Goal: Information Seeking & Learning: Check status

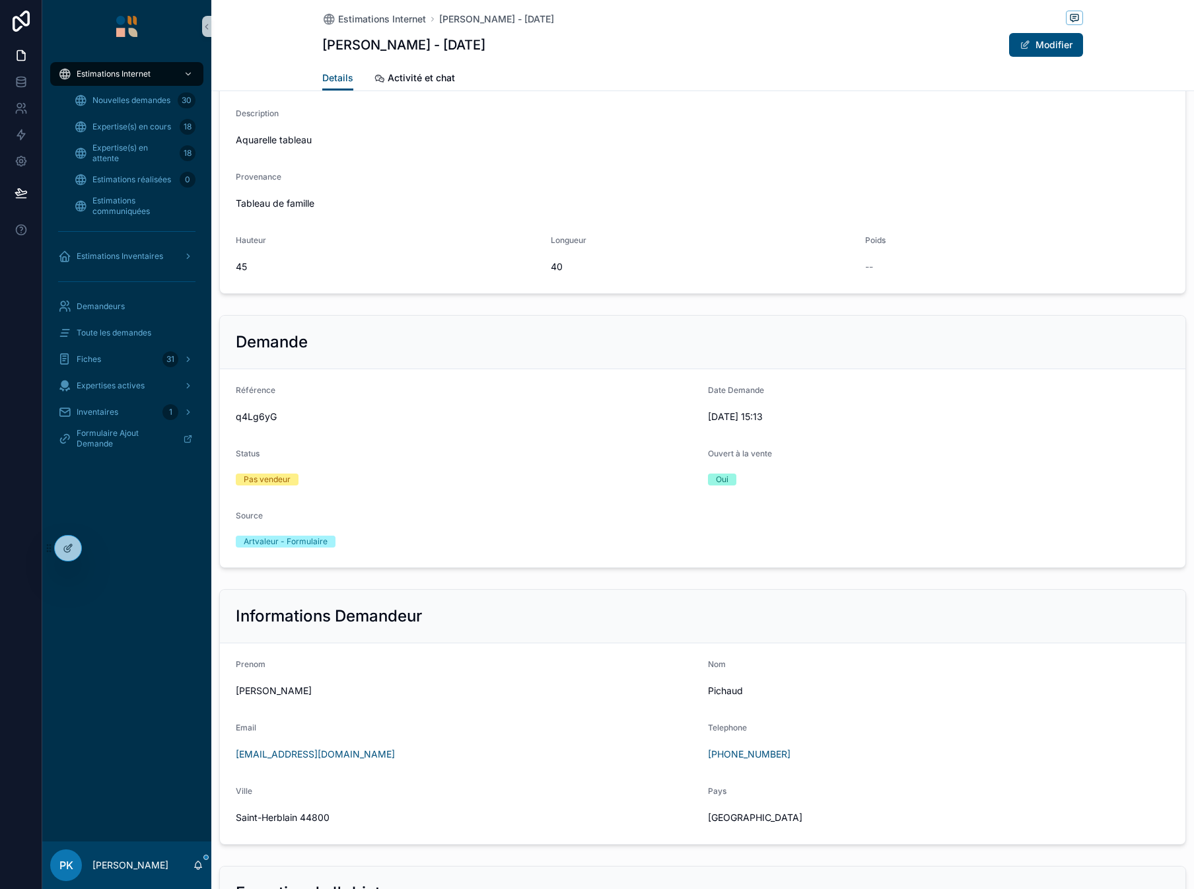
scroll to position [462, 0]
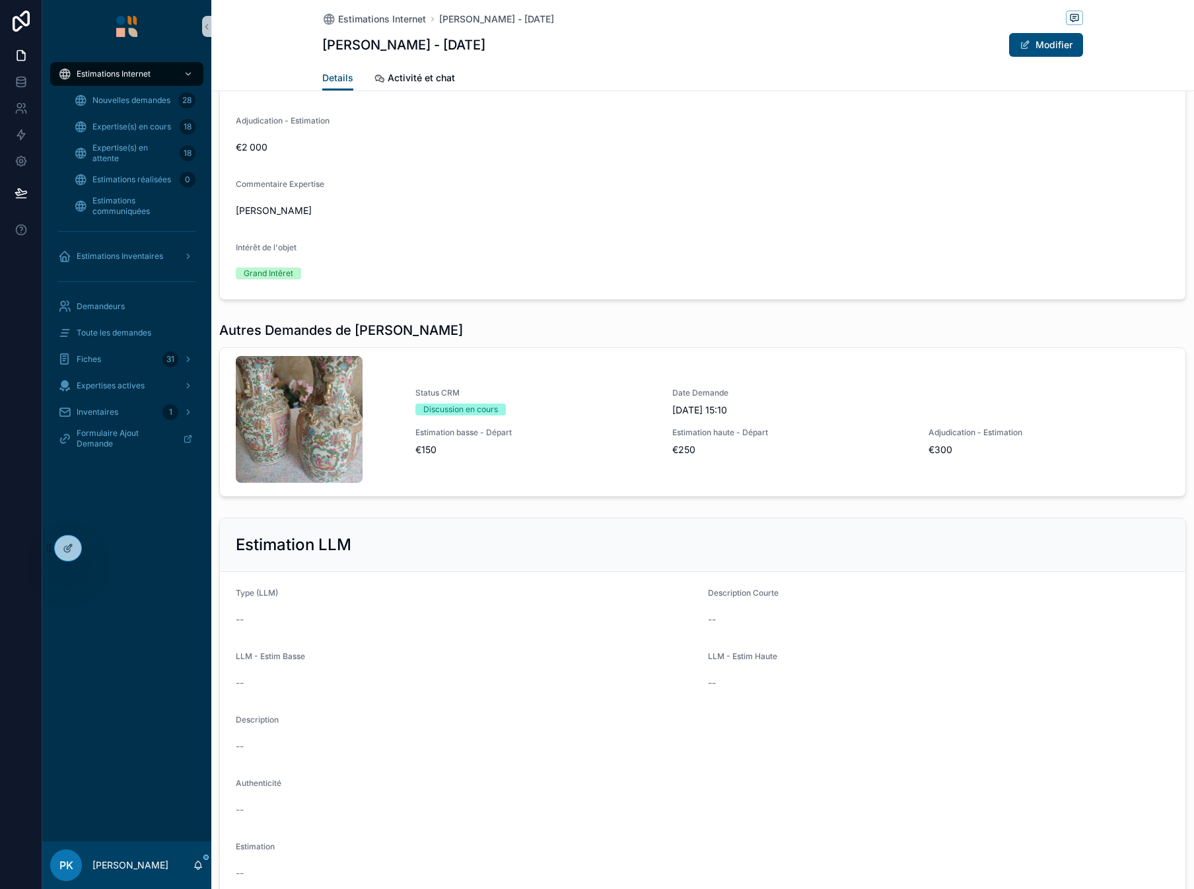
scroll to position [1386, 0]
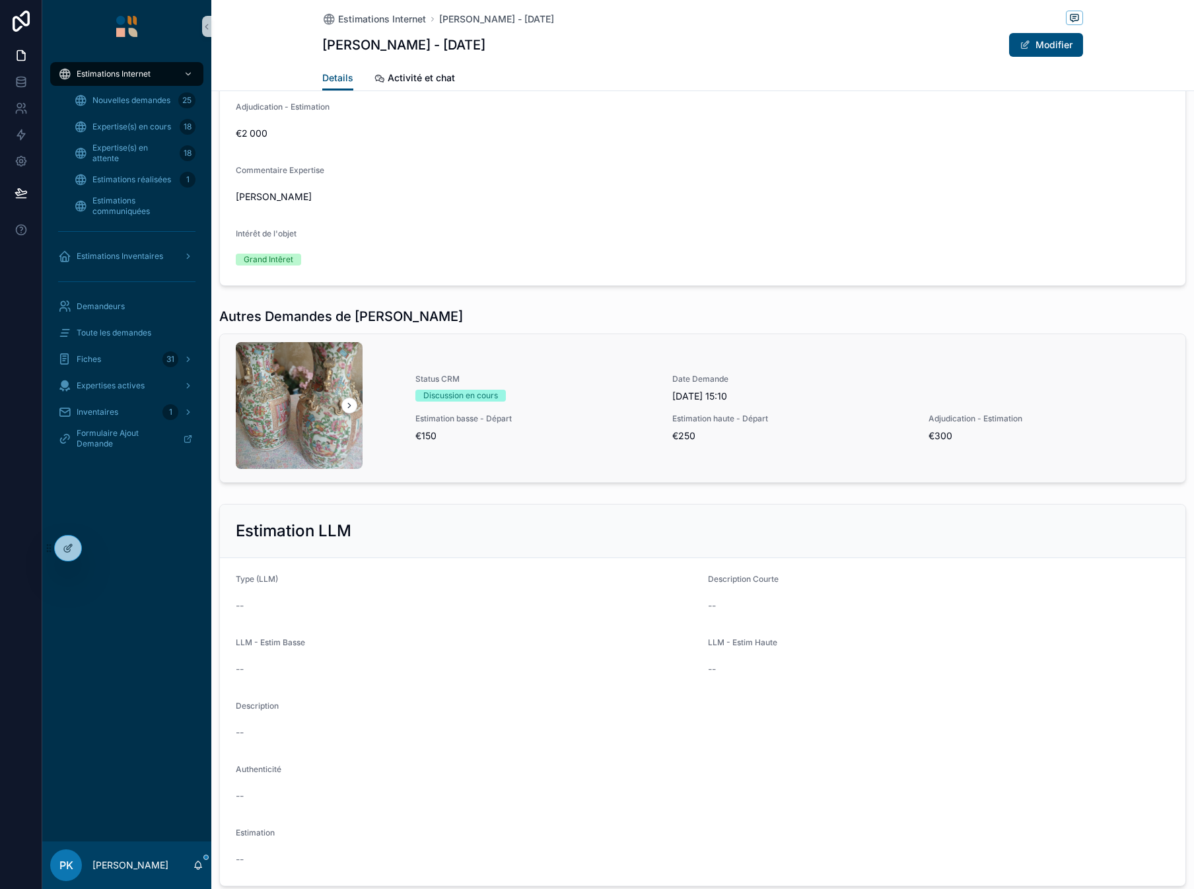
click at [574, 437] on span "€150" at bounding box center [535, 435] width 241 height 13
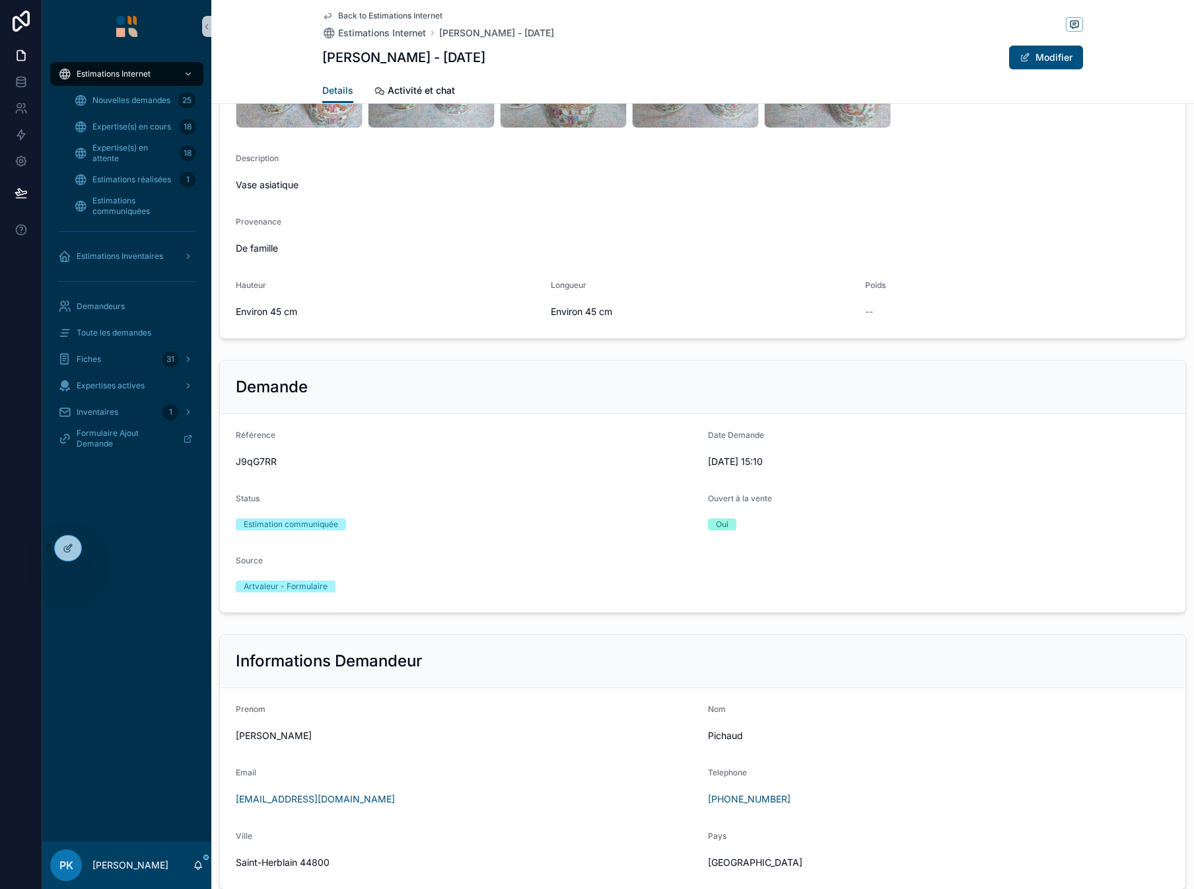
scroll to position [462, 0]
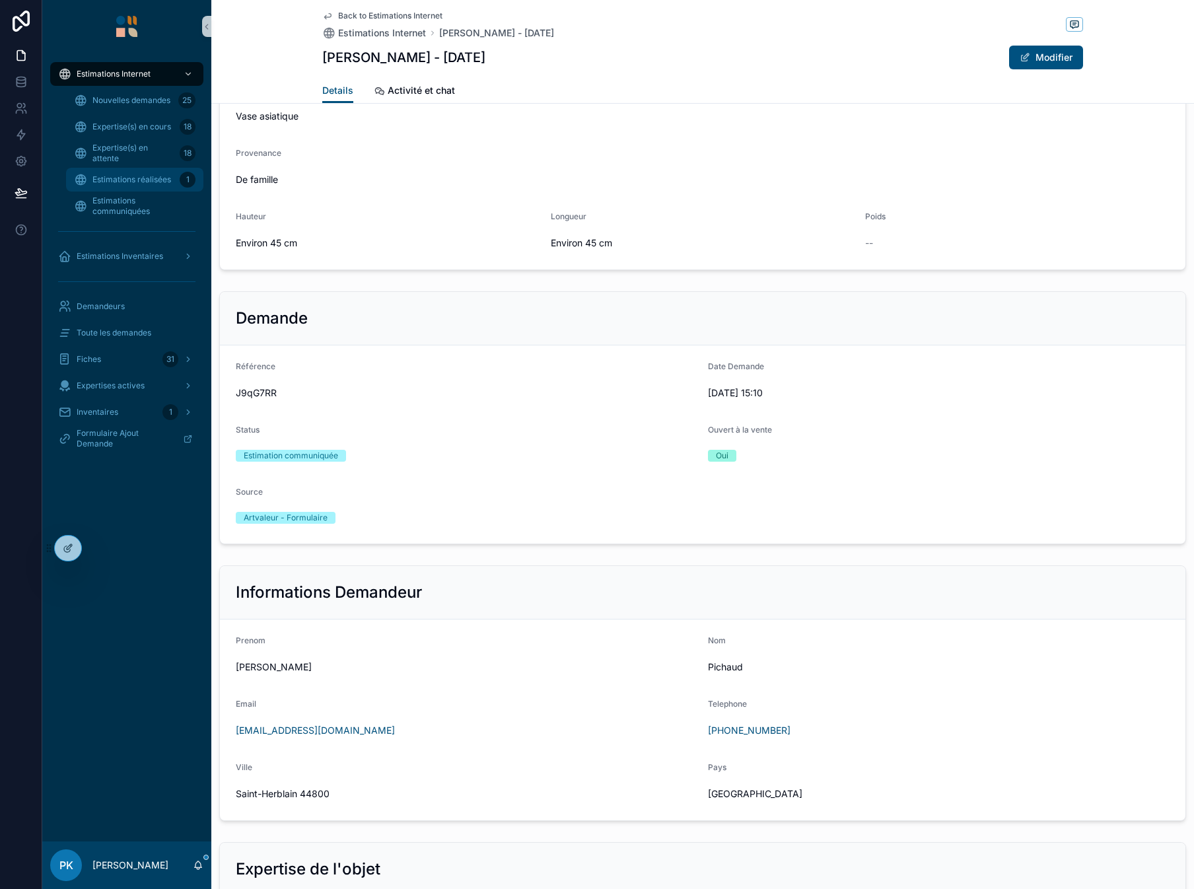
click at [160, 182] on span "Estimations réalisées" at bounding box center [131, 179] width 79 height 11
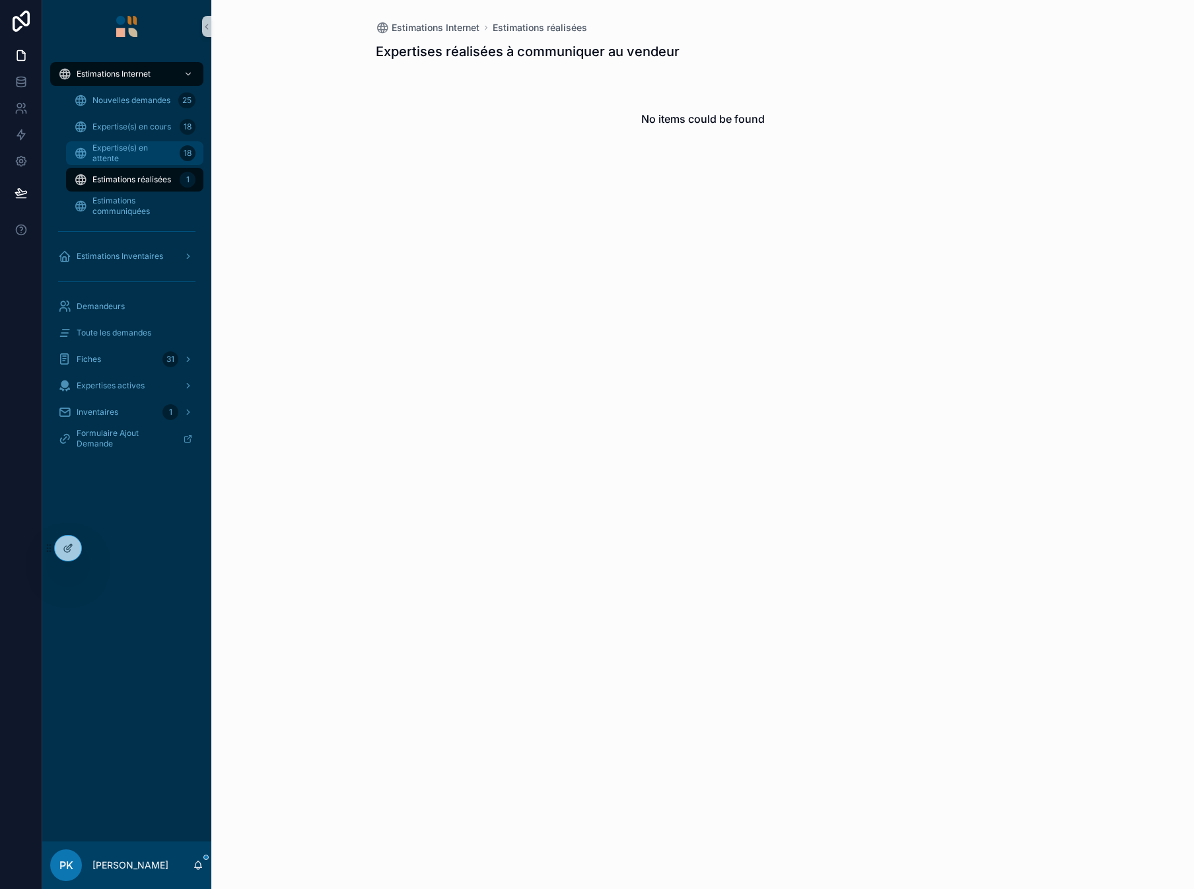
click at [146, 147] on span "Expertise(s) en attente" at bounding box center [133, 153] width 82 height 21
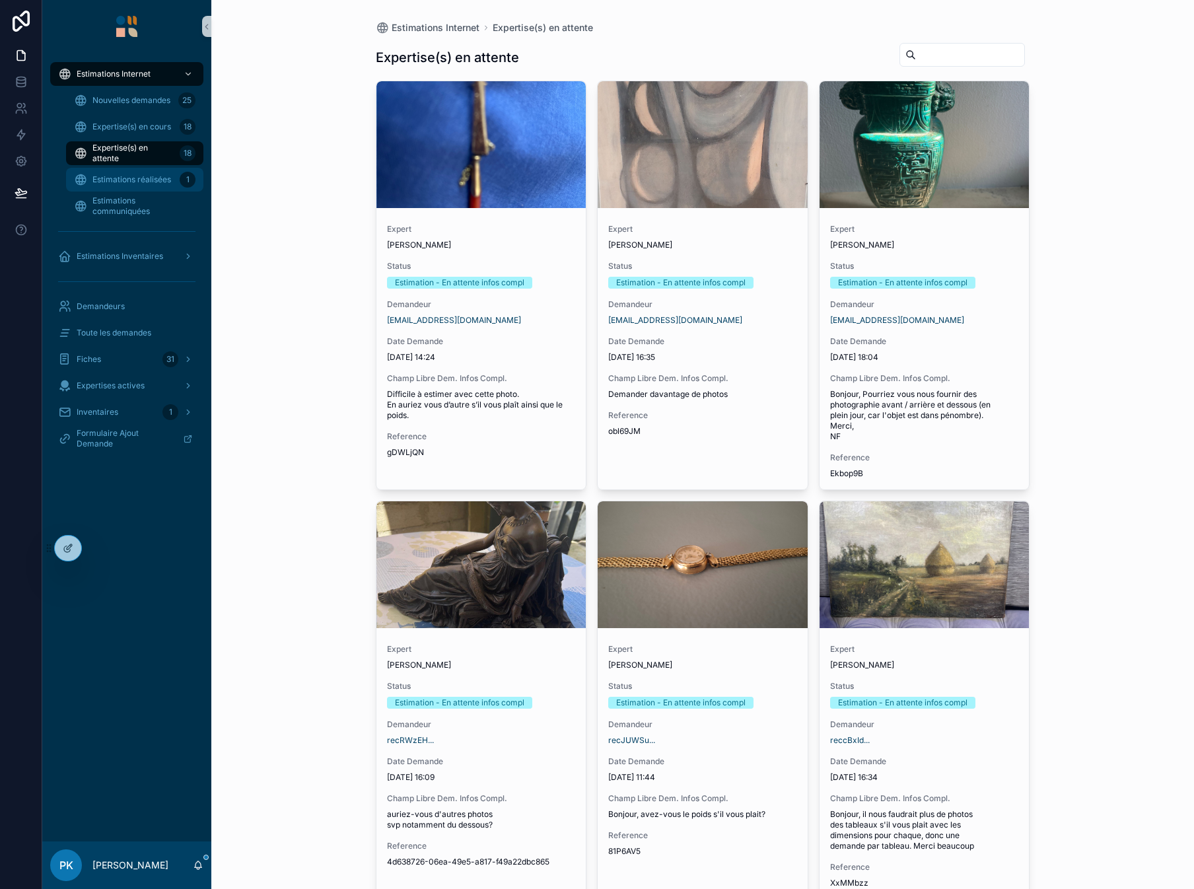
click at [149, 180] on span "Estimations réalisées" at bounding box center [131, 179] width 79 height 11
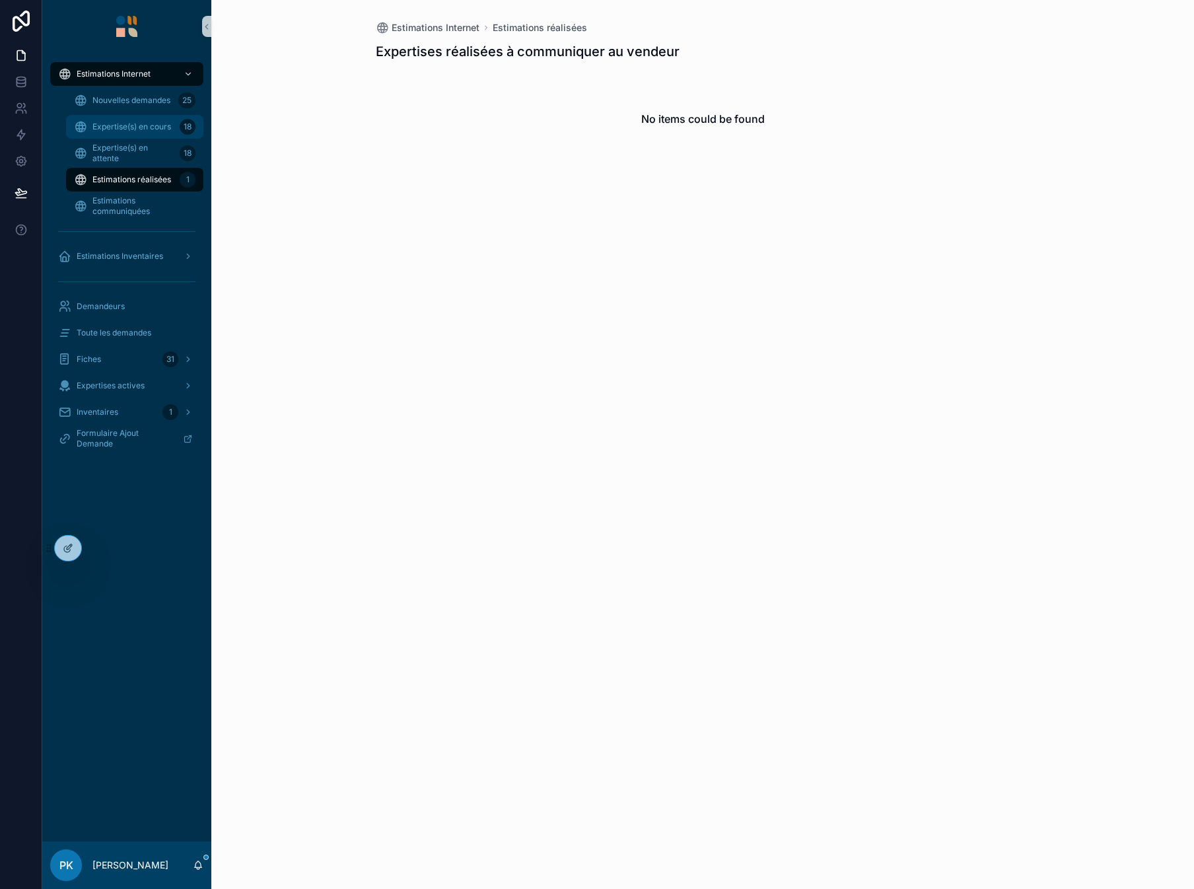
click at [162, 132] on div "Expertise(s) en cours 18" at bounding box center [134, 126] width 121 height 21
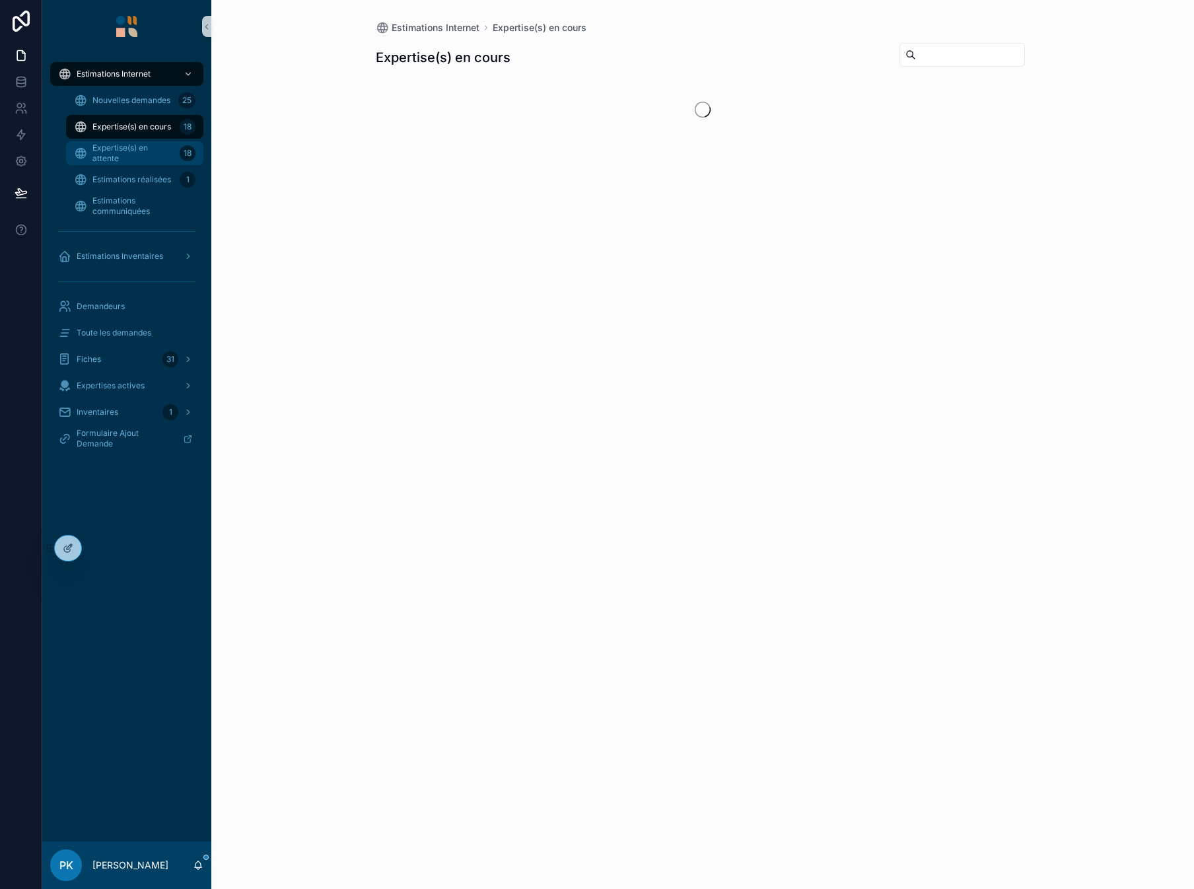
click at [163, 151] on span "Expertise(s) en attente" at bounding box center [133, 153] width 82 height 21
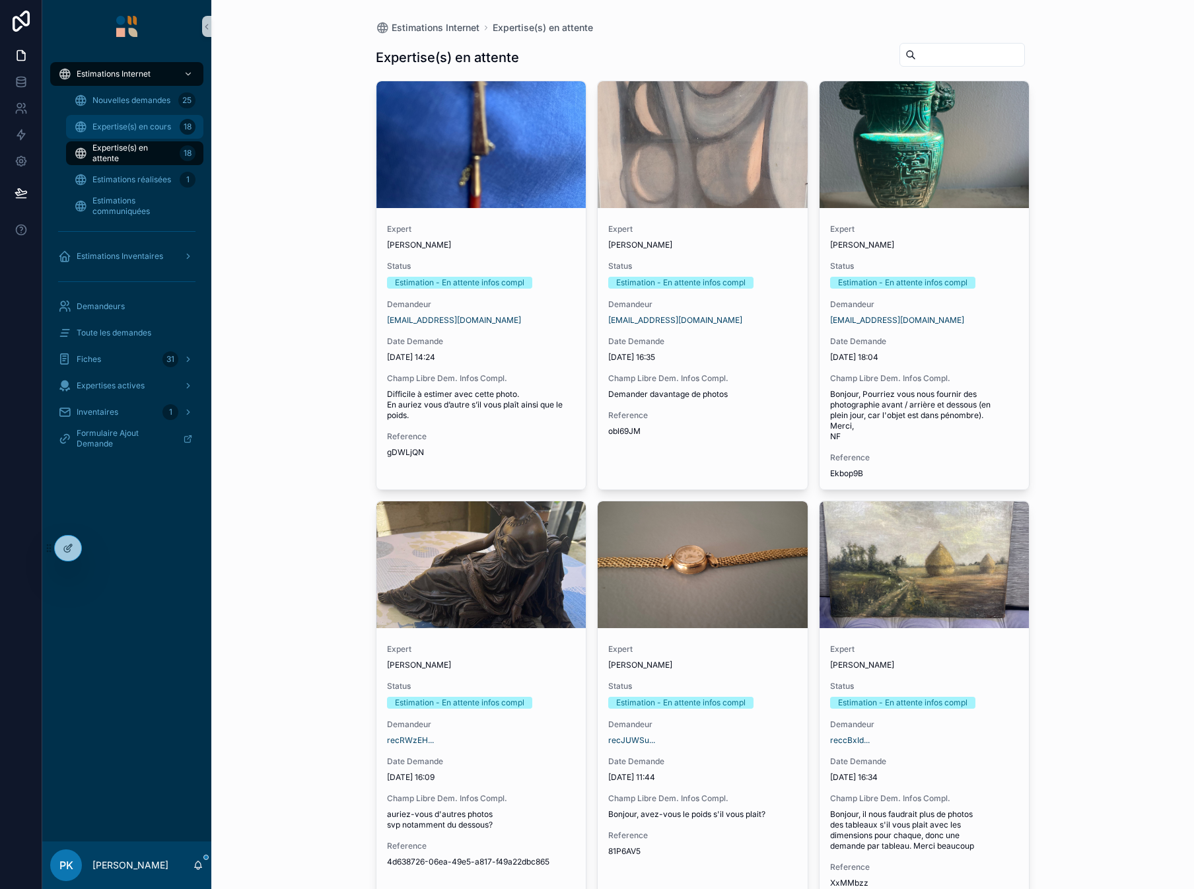
click at [141, 131] on span "Expertise(s) en cours" at bounding box center [131, 126] width 79 height 11
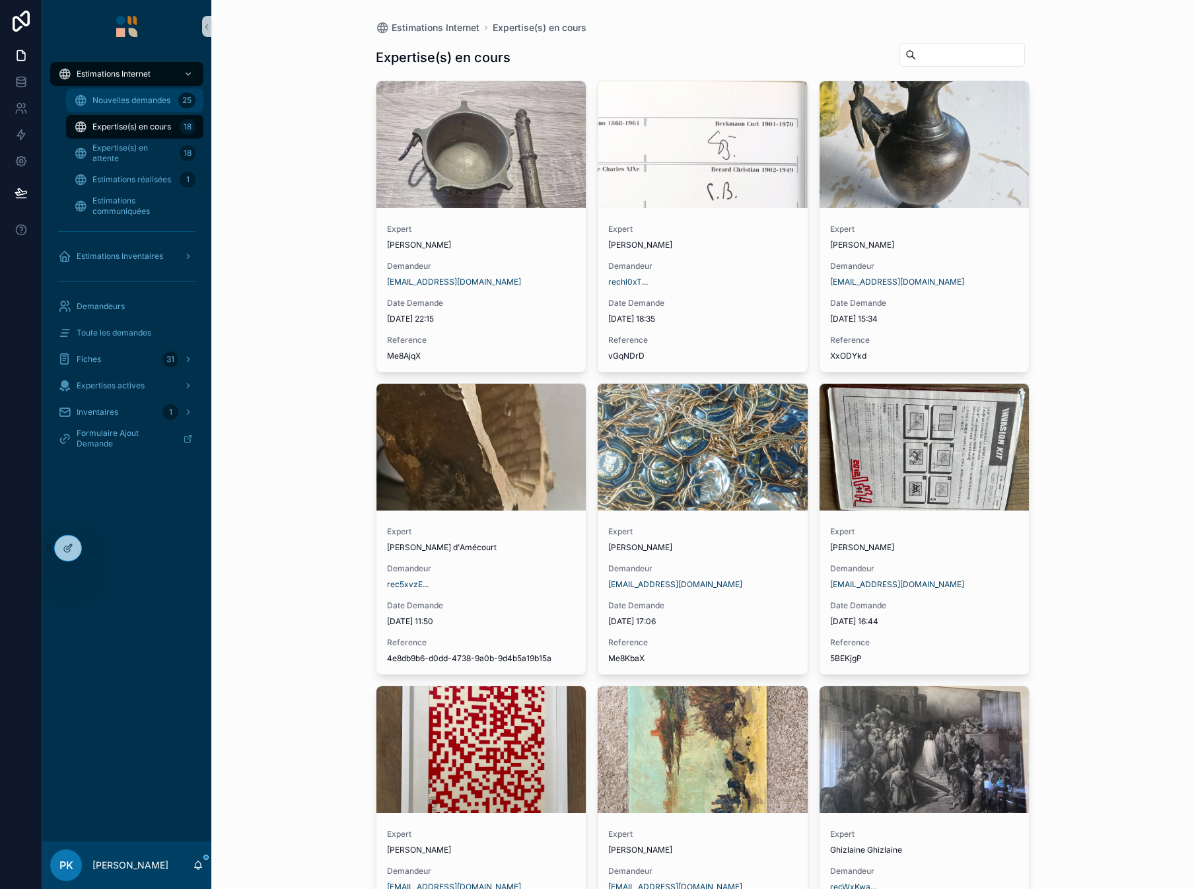
click at [139, 94] on div "Nouvelles demandes 25" at bounding box center [134, 100] width 121 height 21
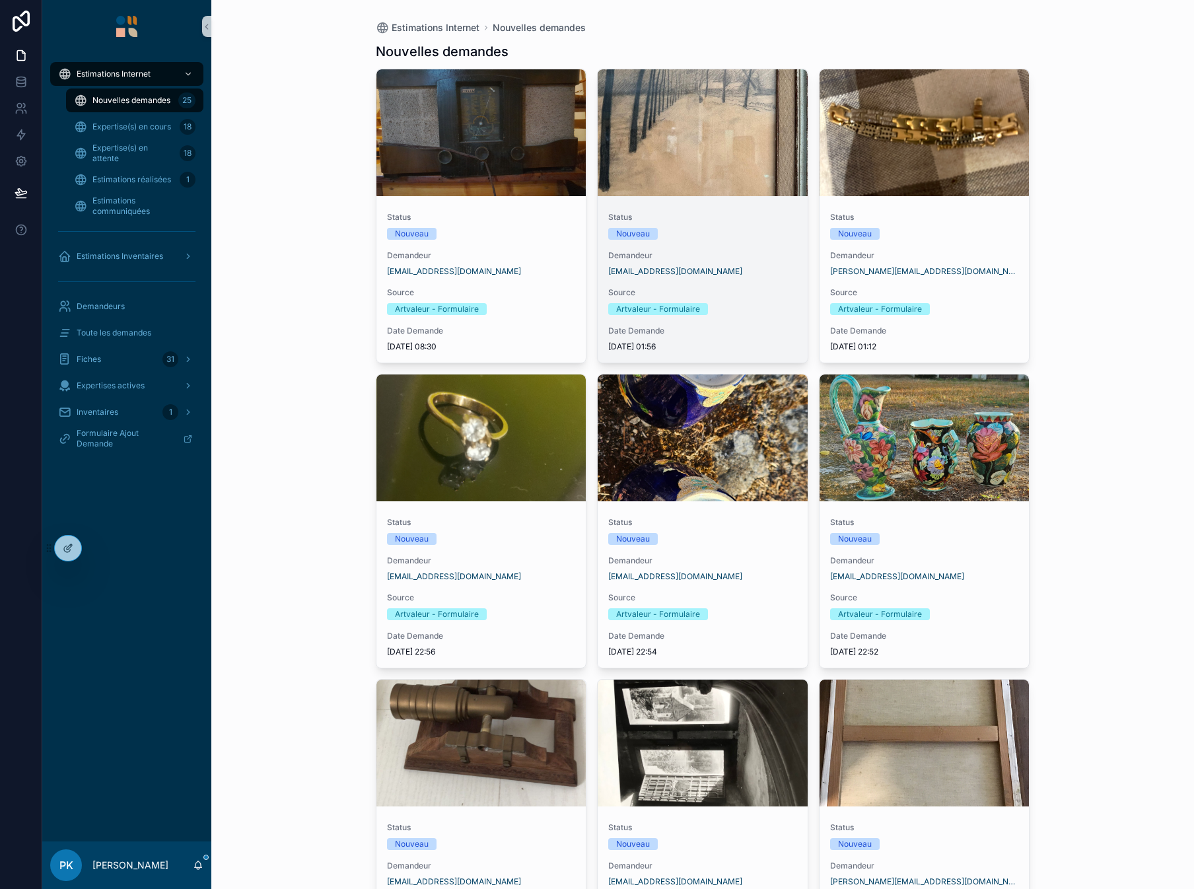
click at [698, 154] on div "scrollable content" at bounding box center [702, 132] width 210 height 127
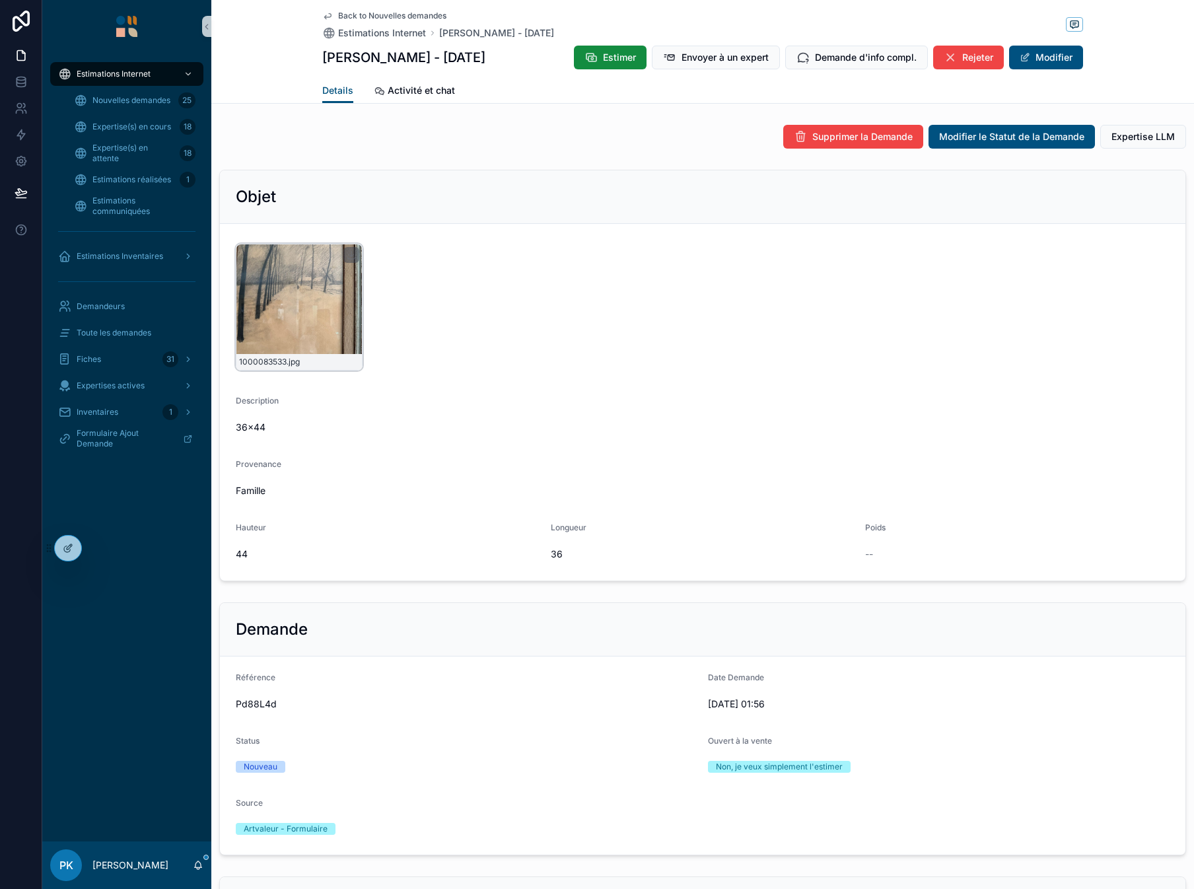
click at [307, 302] on div "1000083533 .jpg" at bounding box center [299, 307] width 127 height 127
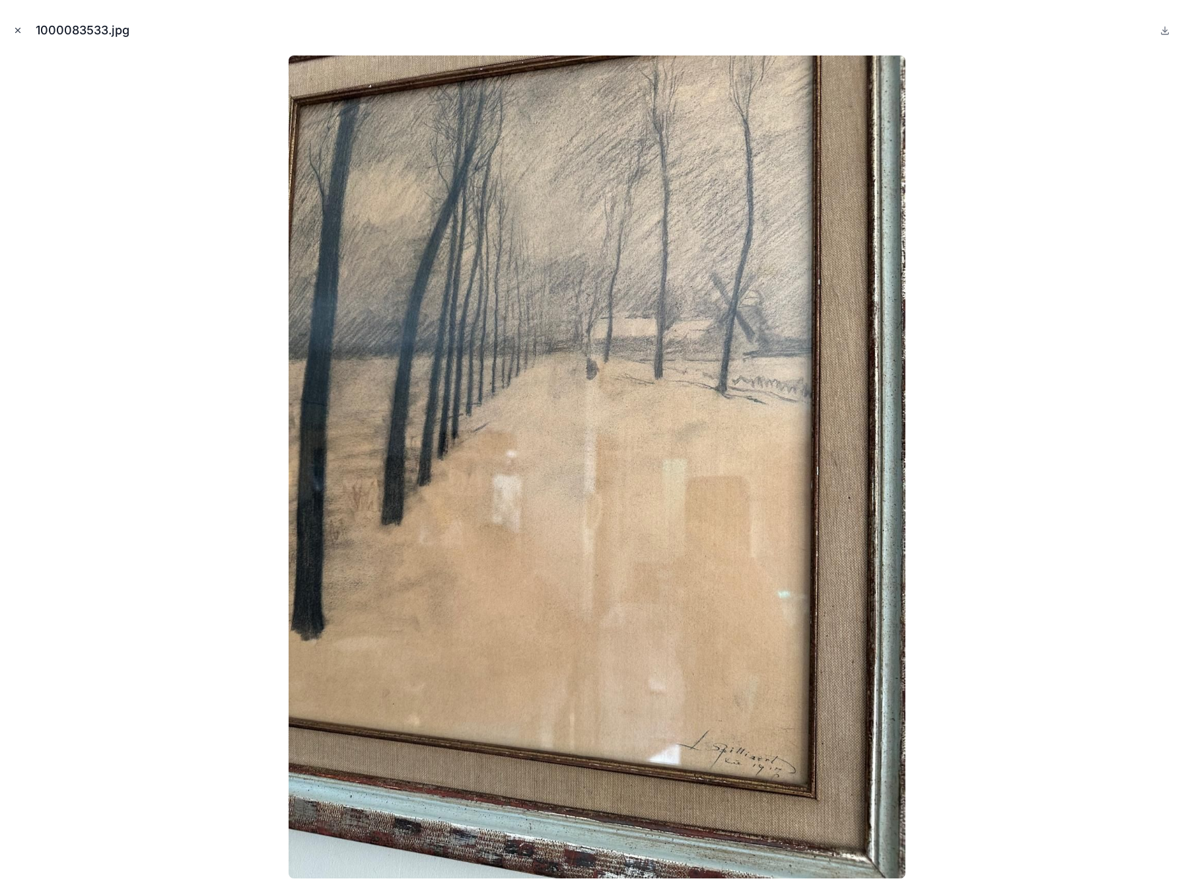
click at [20, 32] on icon "Close modal" at bounding box center [18, 30] width 5 height 5
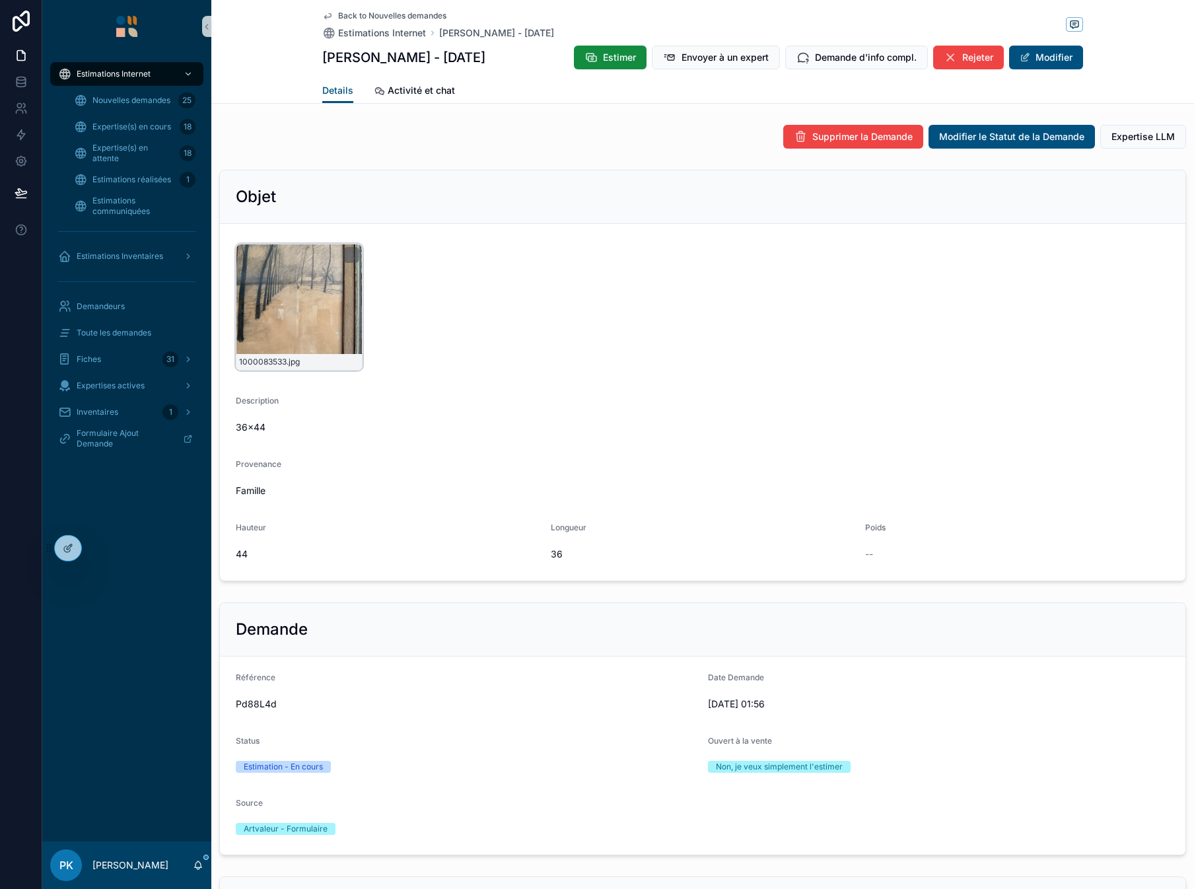
click at [321, 315] on div "1000083533 .jpg" at bounding box center [299, 307] width 127 height 127
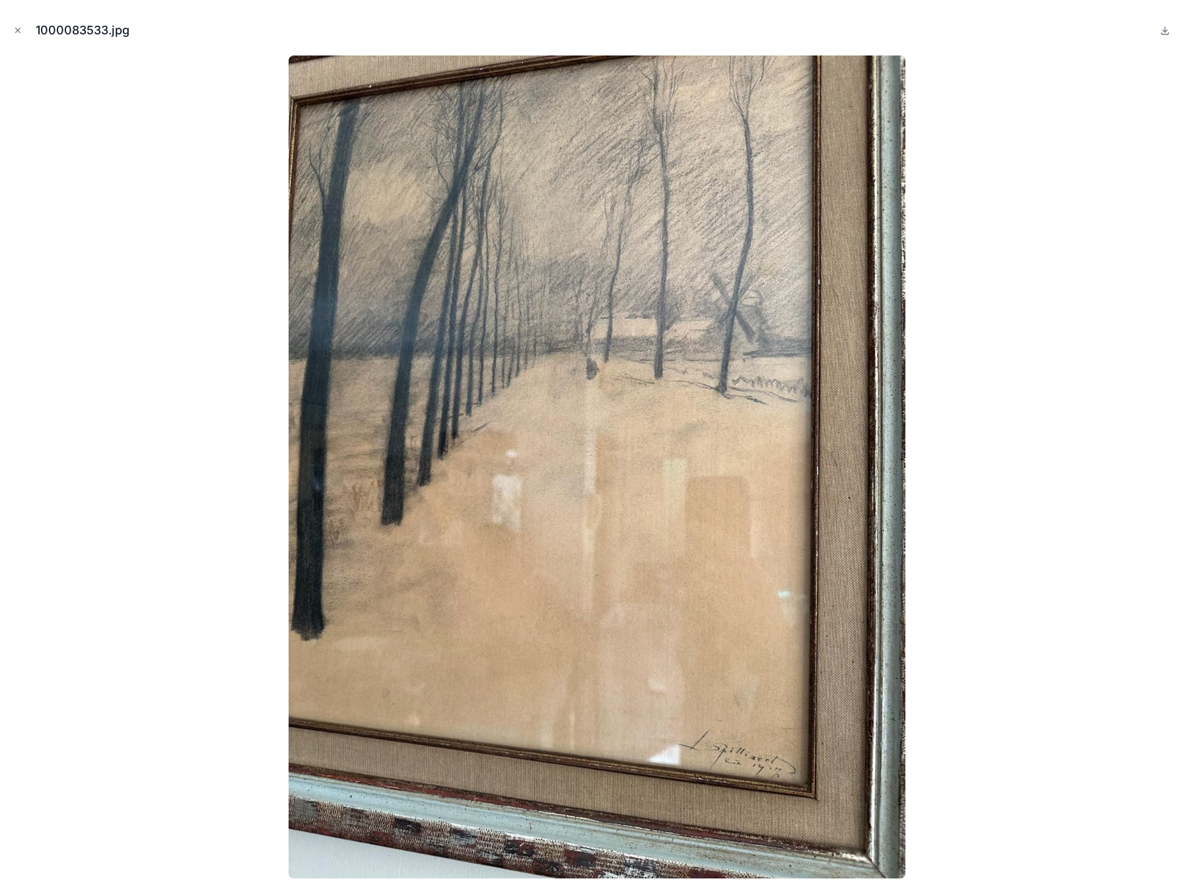
click at [156, 407] on div at bounding box center [597, 466] width 1172 height 823
click at [17, 28] on icon "Close modal" at bounding box center [17, 30] width 9 height 9
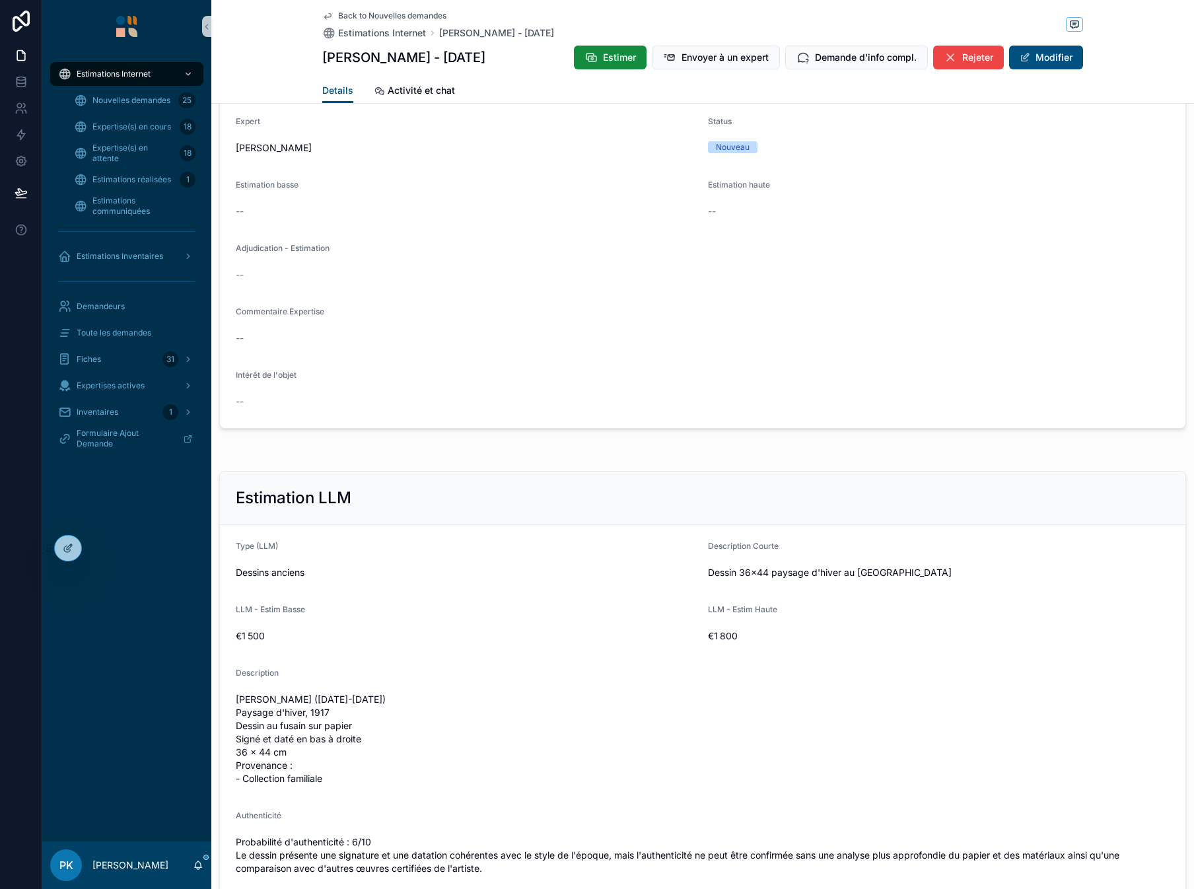
scroll to position [1282, 0]
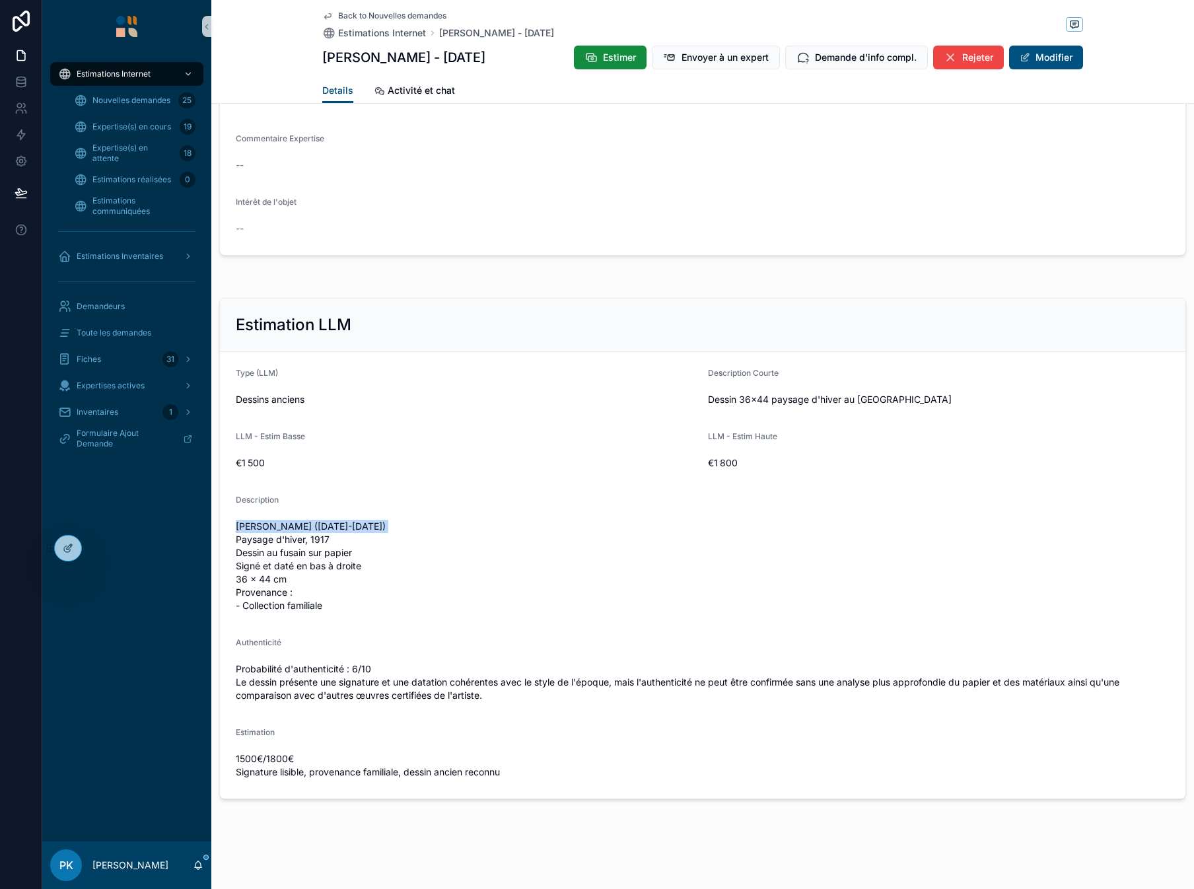
drag, startPoint x: 366, startPoint y: 522, endPoint x: 234, endPoint y: 519, distance: 132.1
click at [234, 519] on form "Type (LLM) Dessins anciens Description Courte Dessin 36x44 paysage d'hiver au f…" at bounding box center [702, 575] width 965 height 446
copy span "Louis Spilliaert (1881-1946)"
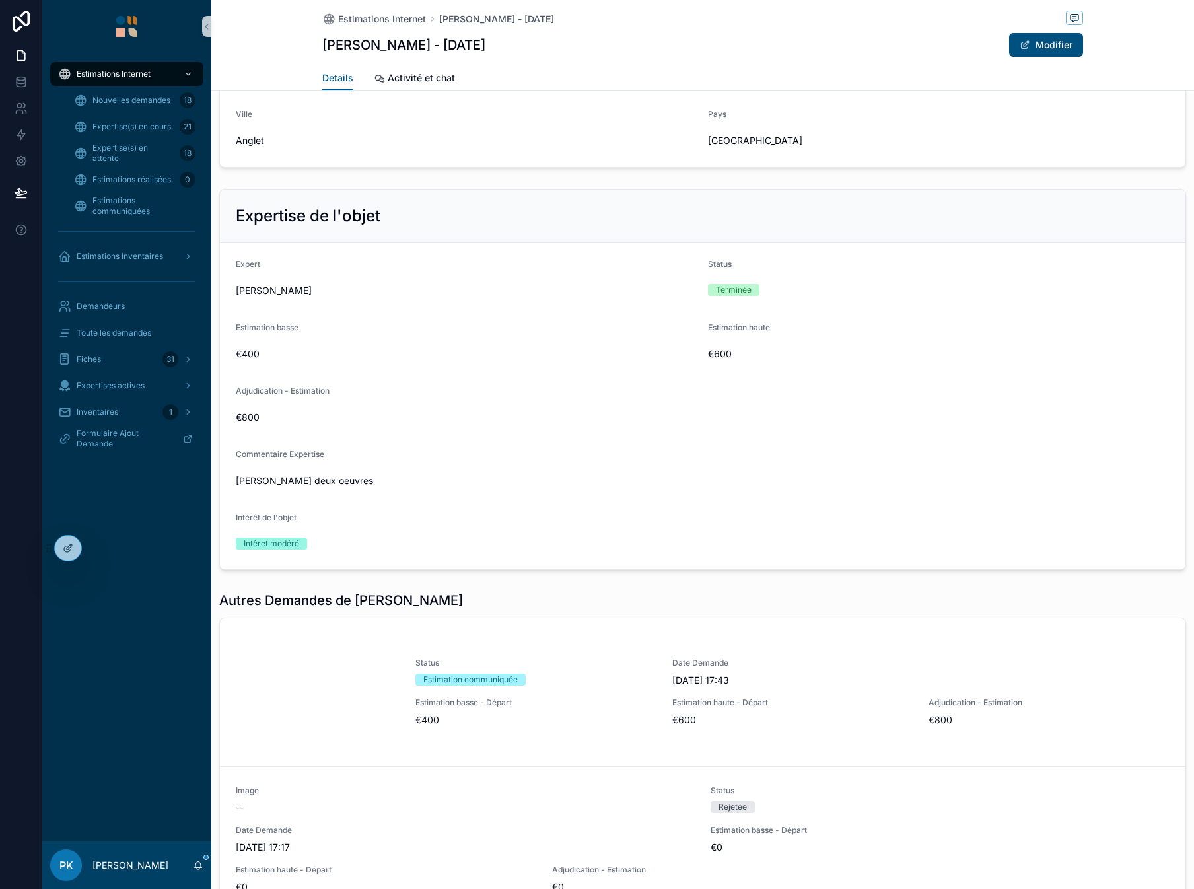
scroll to position [1122, 0]
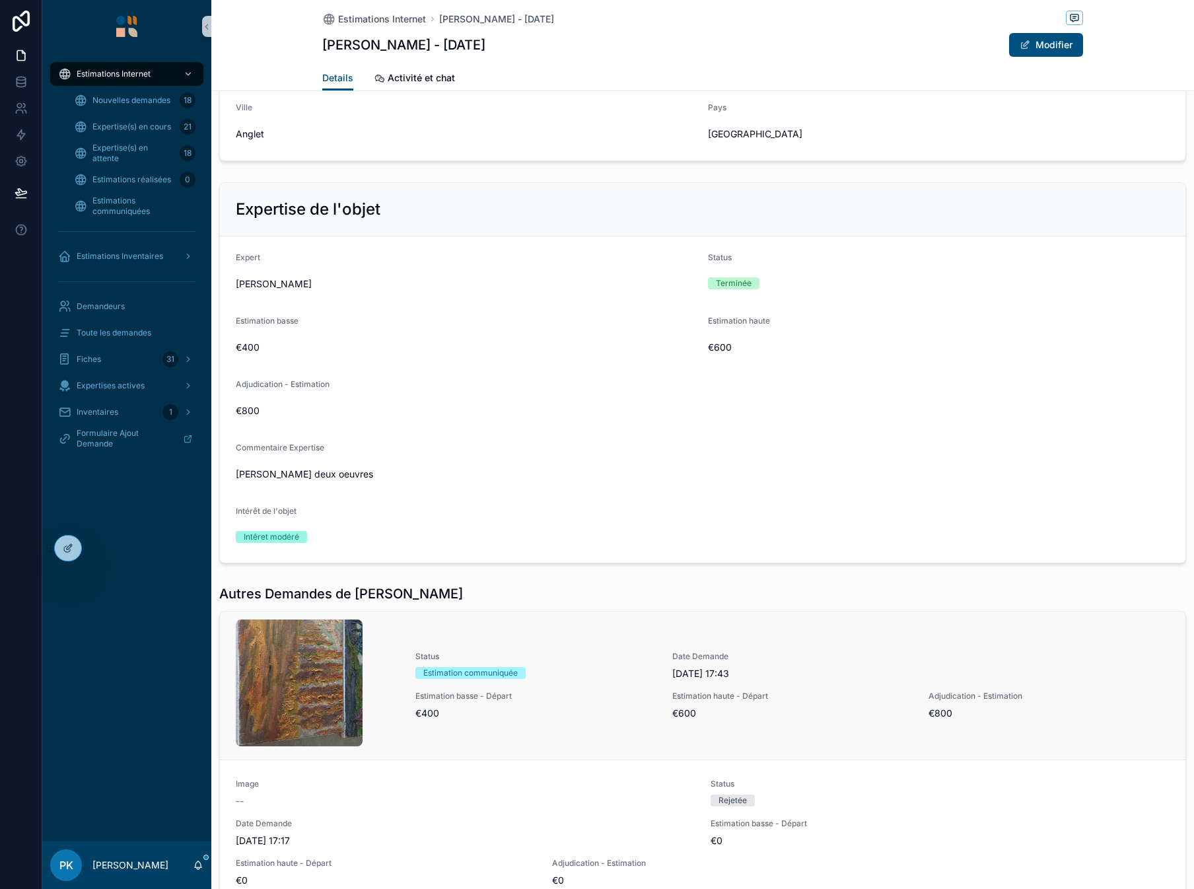
click at [589, 675] on div "Estimation communiquée" at bounding box center [535, 673] width 241 height 12
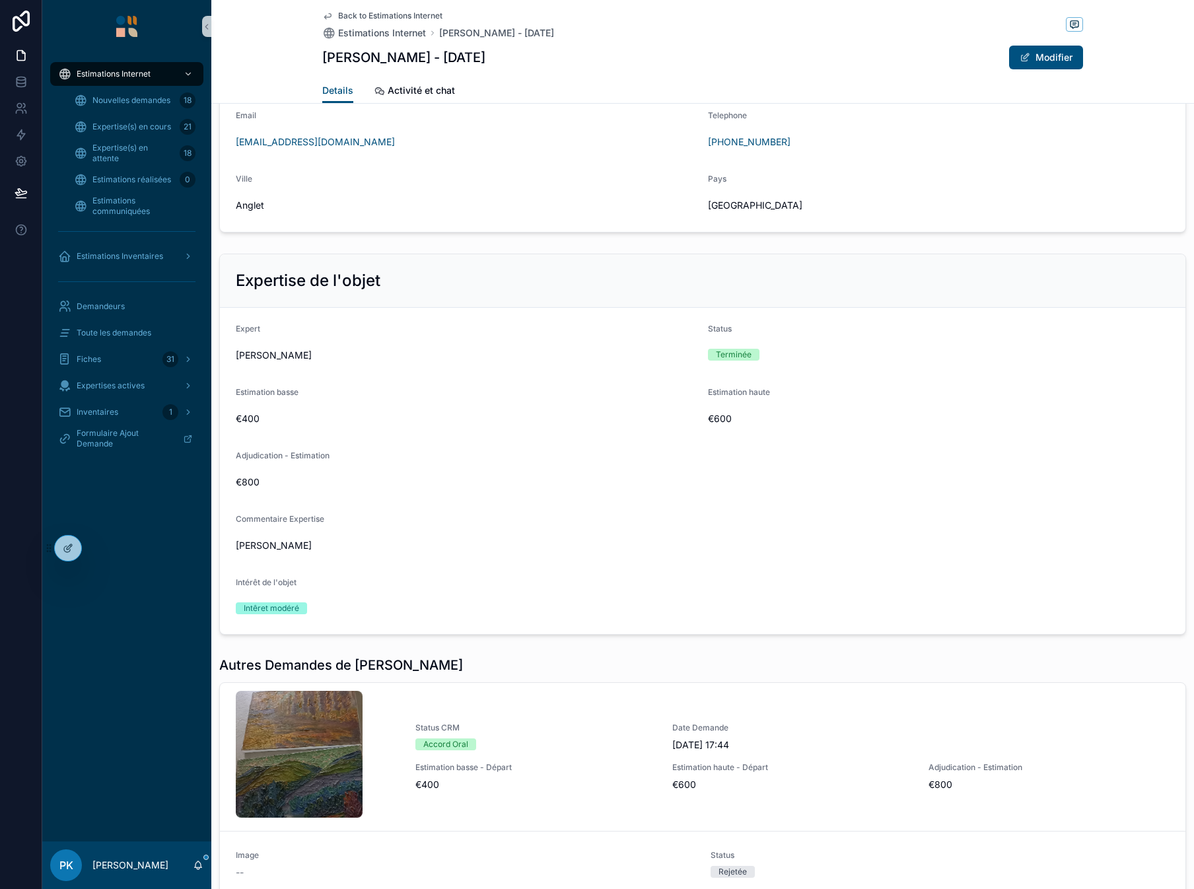
scroll to position [1056, 0]
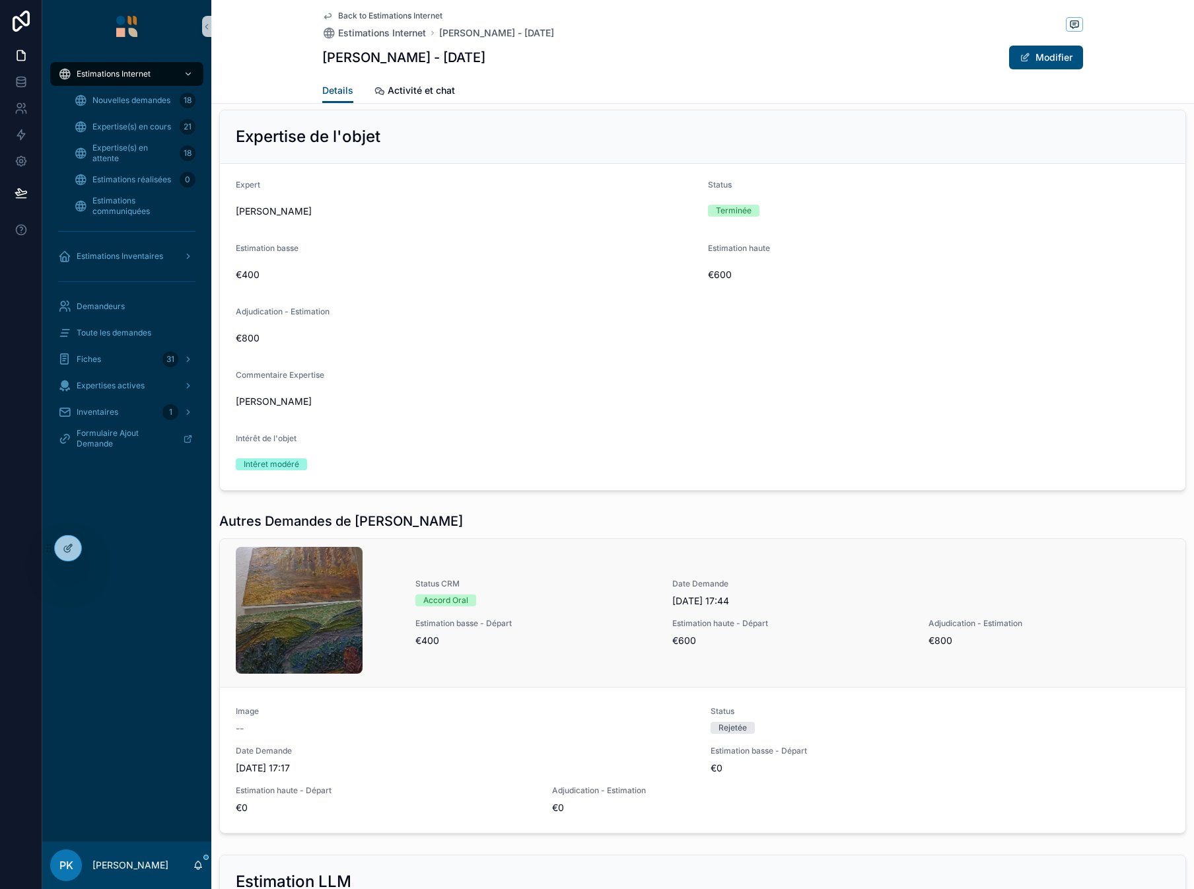
click at [562, 590] on div "Status CRM Accord Oral" at bounding box center [535, 592] width 241 height 28
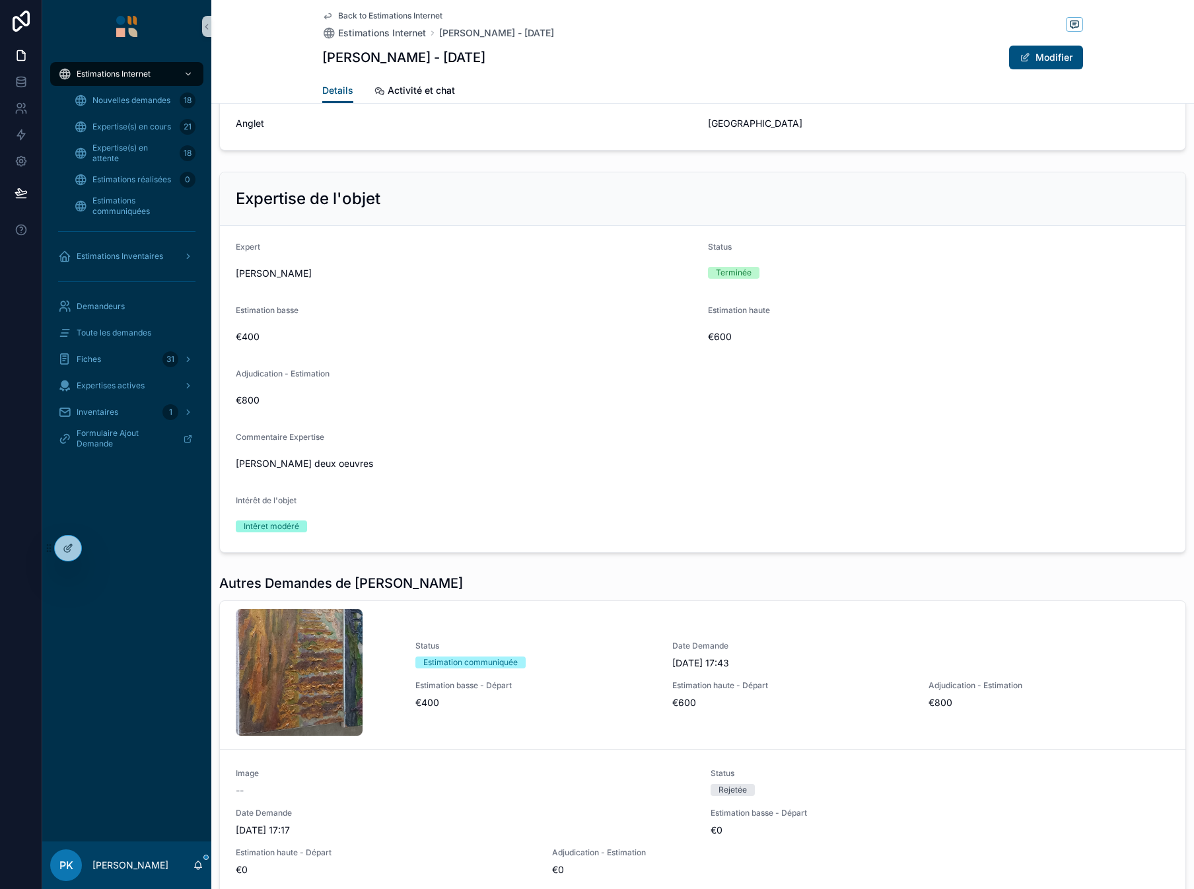
scroll to position [1122, 0]
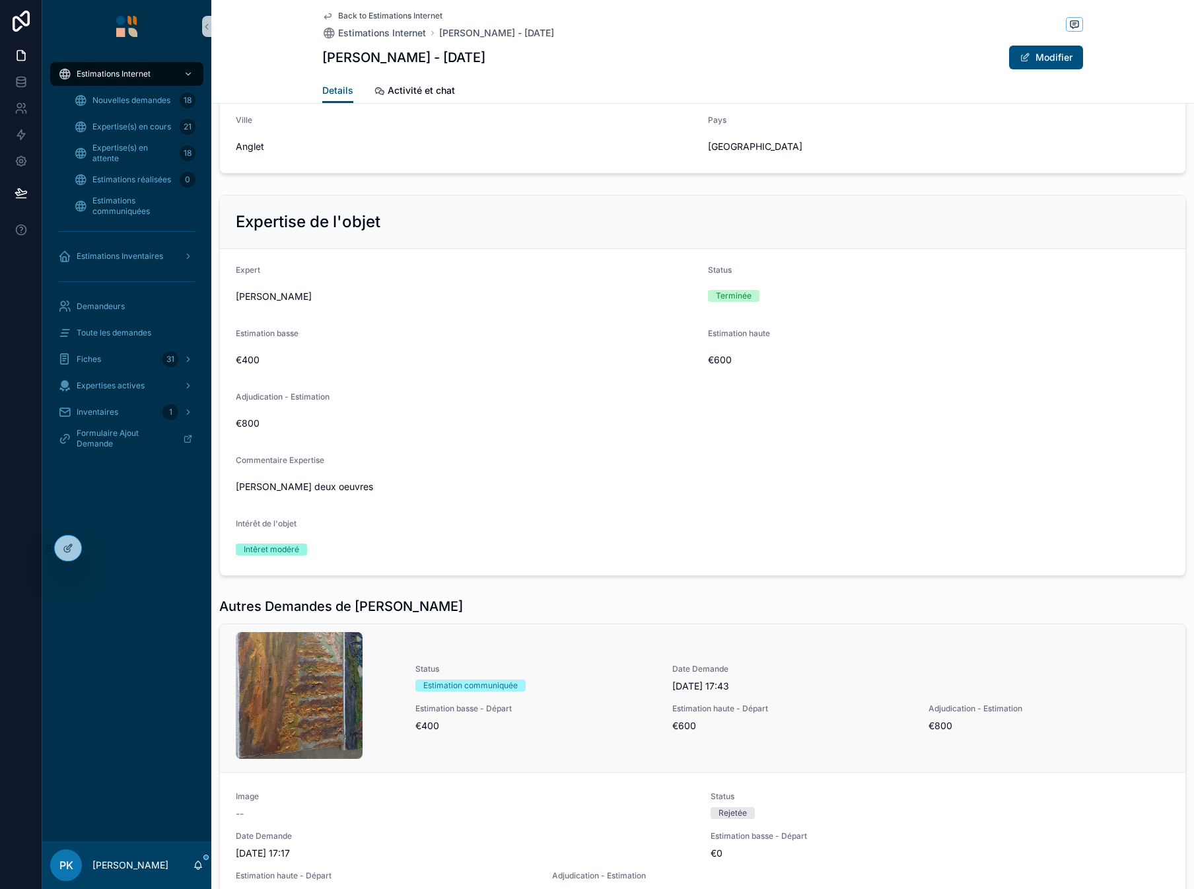
click at [533, 723] on span "€400" at bounding box center [535, 725] width 241 height 13
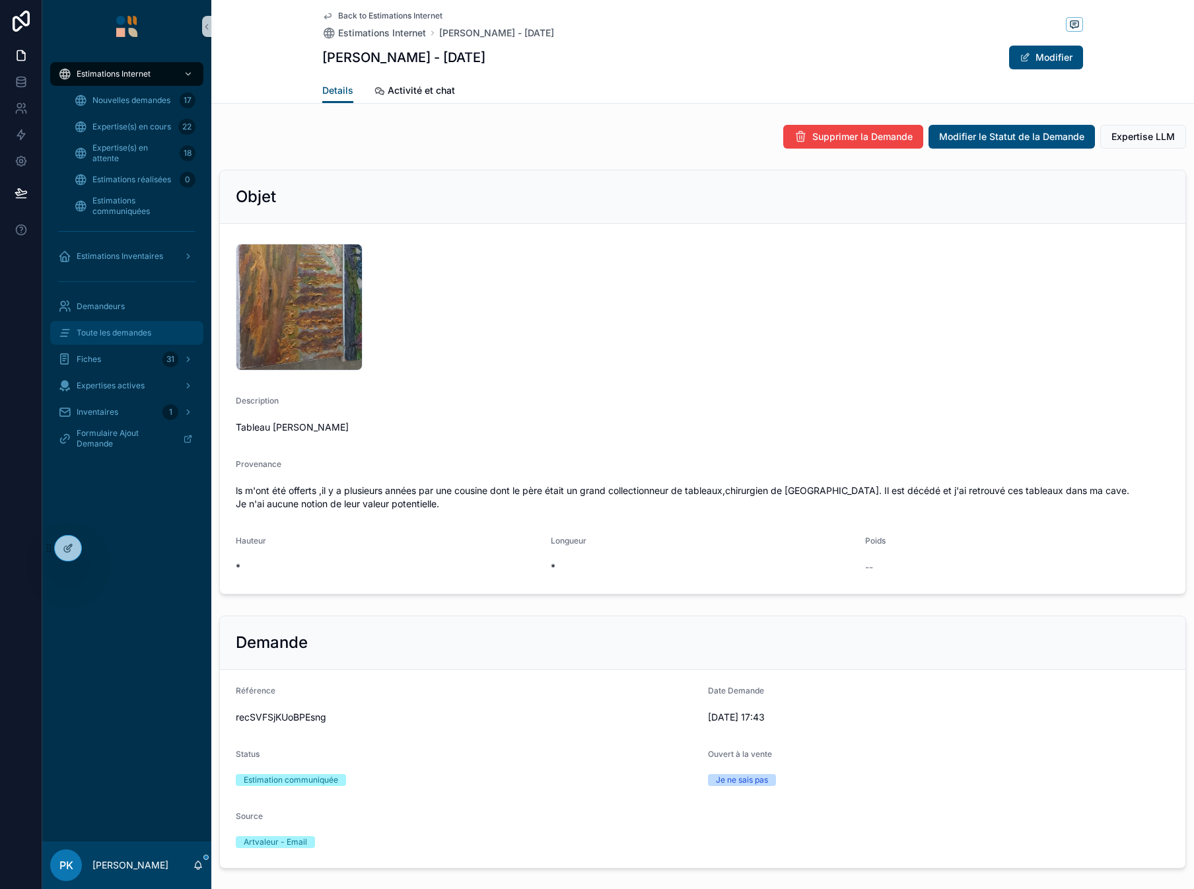
click at [123, 325] on div "Toute les demandes" at bounding box center [126, 332] width 137 height 21
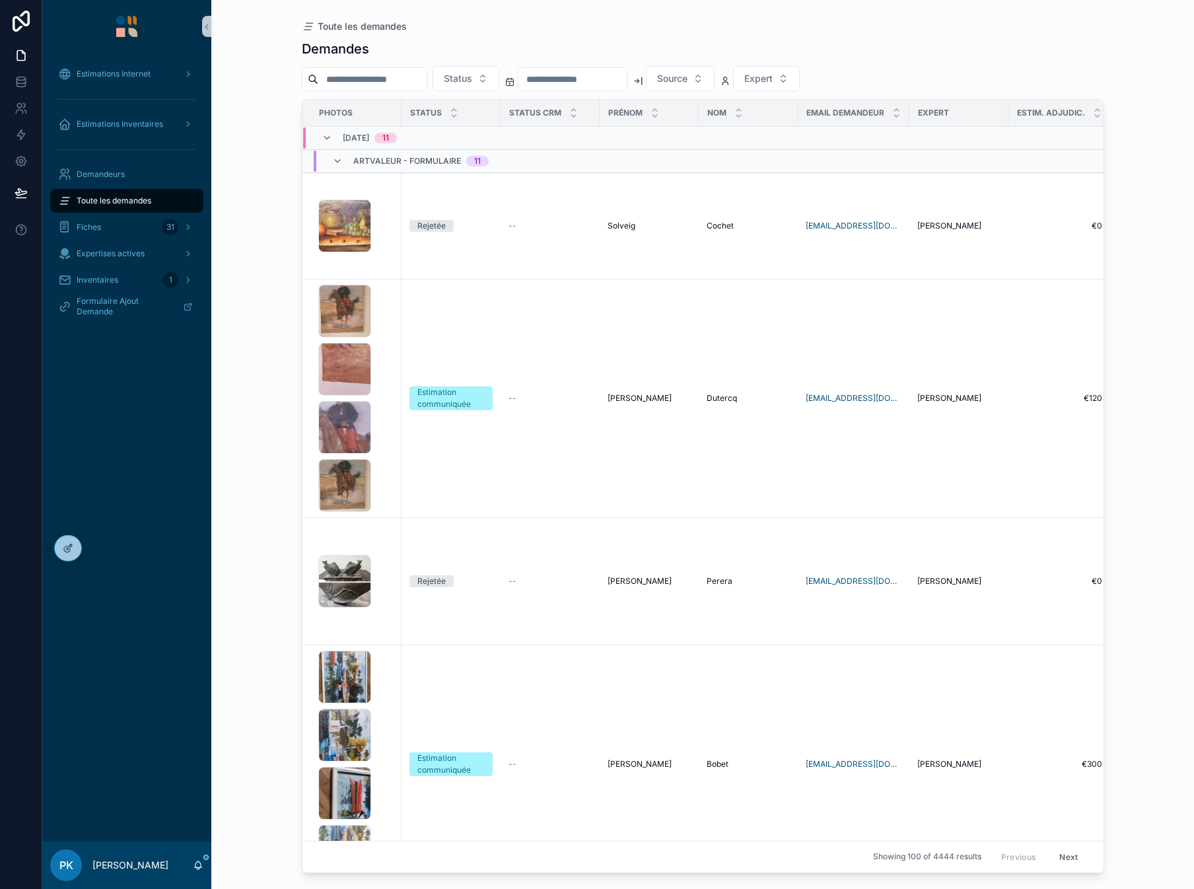
click at [426, 87] on input "scrollable content" at bounding box center [372, 79] width 108 height 18
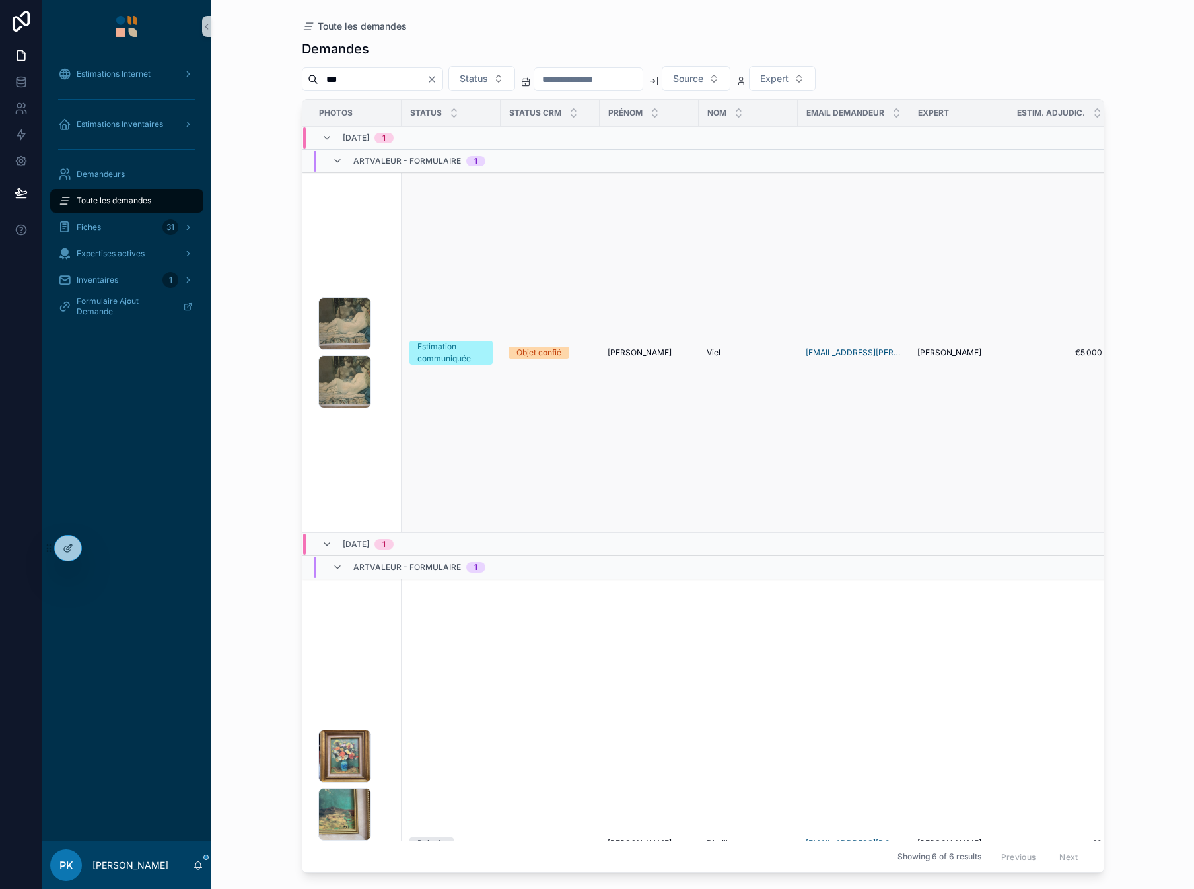
type input "***"
click at [391, 338] on div "IMG_20250813_114041 .jpg IMG_20250813_114049 .jpg" at bounding box center [355, 352] width 75 height 111
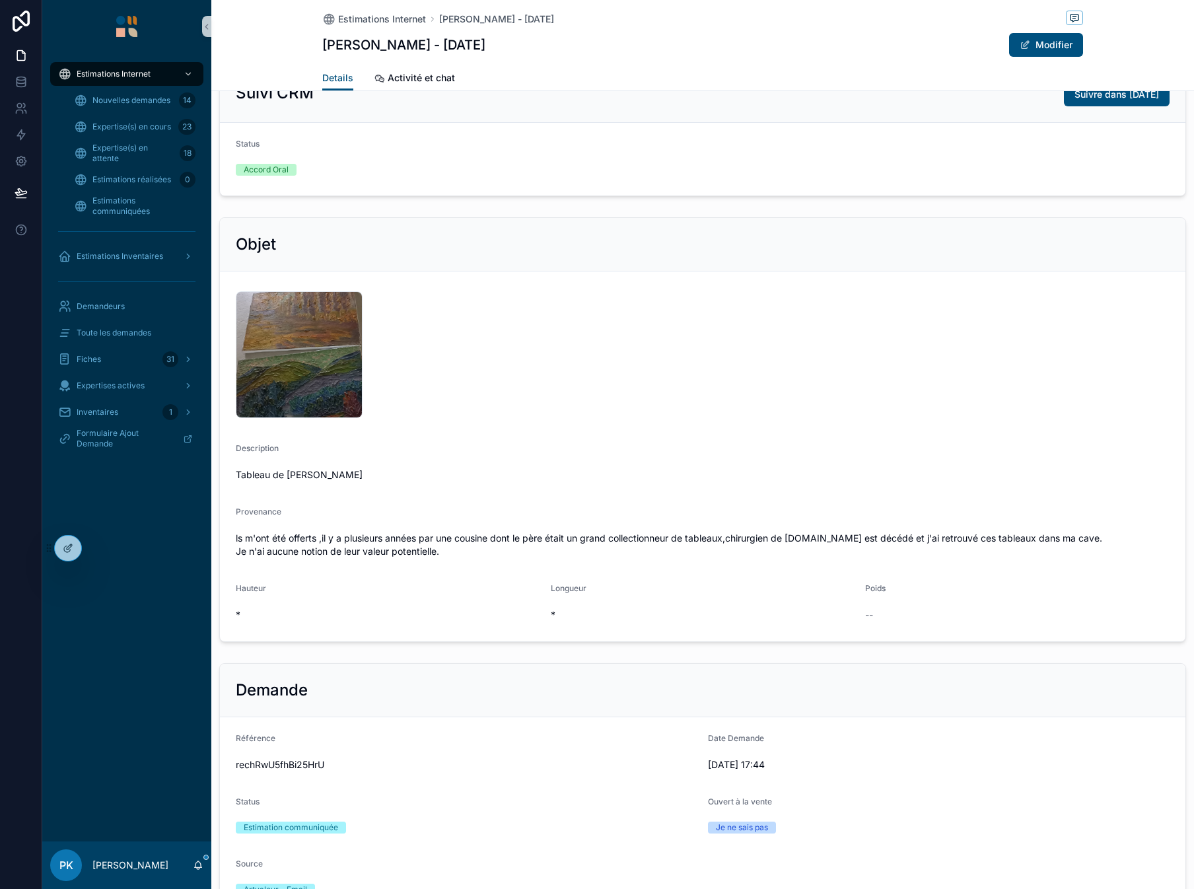
scroll to position [66, 0]
